Goal: Information Seeking & Learning: Check status

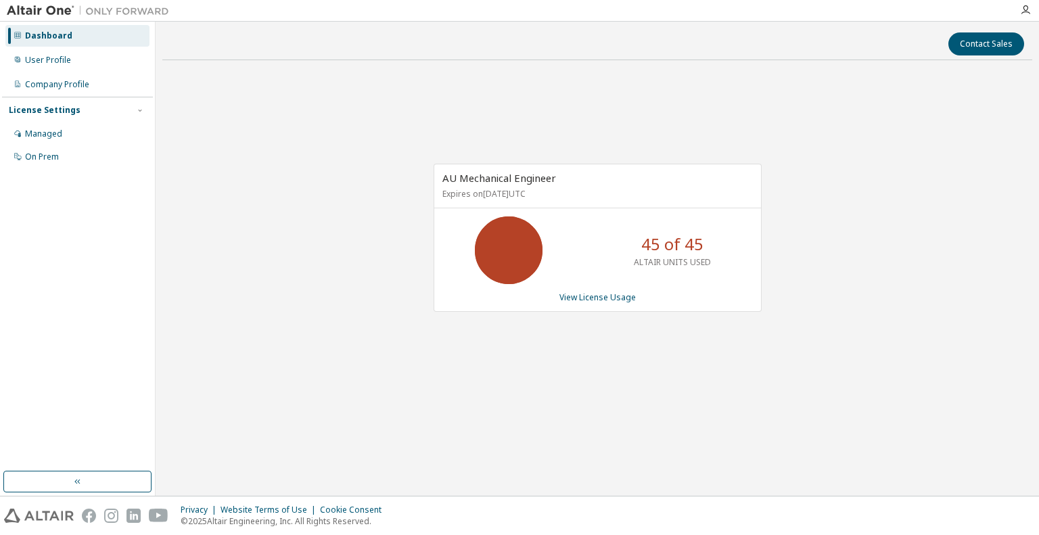
click at [920, 318] on div "AU Mechanical Engineer Expires on [DATE] UTC 45 of 45 ALTAIR UNITS USED View Li…" at bounding box center [597, 245] width 870 height 348
